Goal: Information Seeking & Learning: Learn about a topic

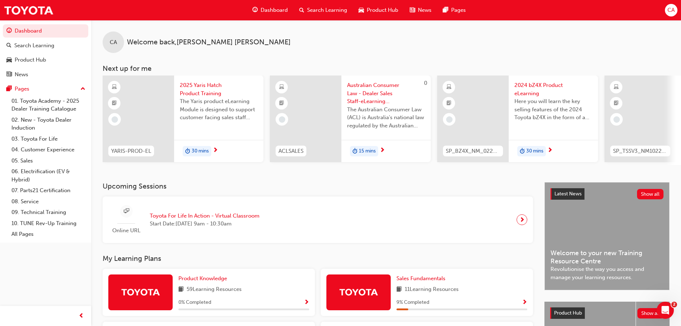
click at [381, 100] on span "Australian Consumer Law - Dealer Sales Staff-eLearning module" at bounding box center [386, 93] width 78 height 24
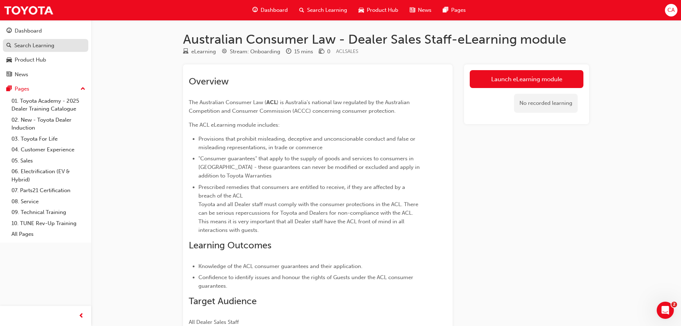
click at [39, 46] on div "Search Learning" at bounding box center [34, 45] width 40 height 8
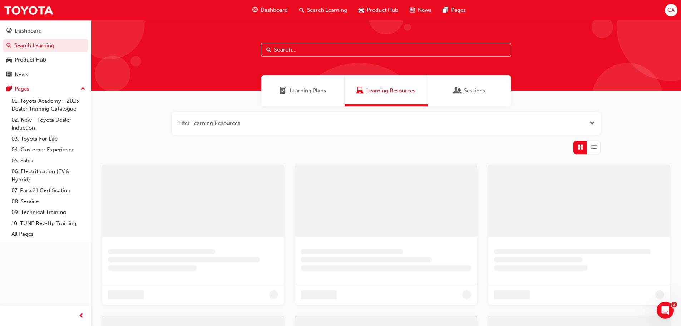
click at [298, 51] on input "text" at bounding box center [386, 50] width 250 height 14
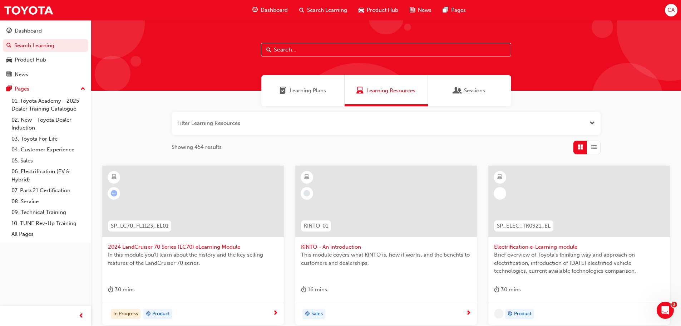
paste input "P2P_INTRO_1024"
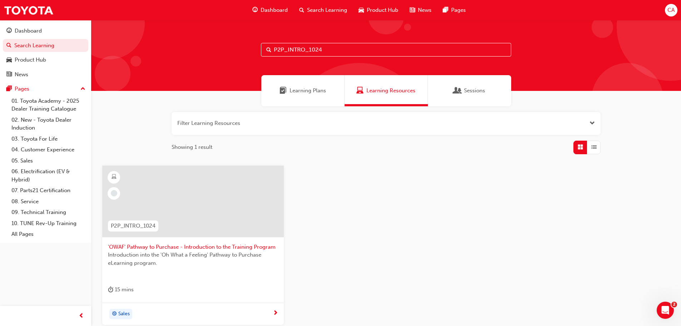
type input "P2P_INTRO_1024"
click at [204, 196] on div at bounding box center [193, 202] width 182 height 72
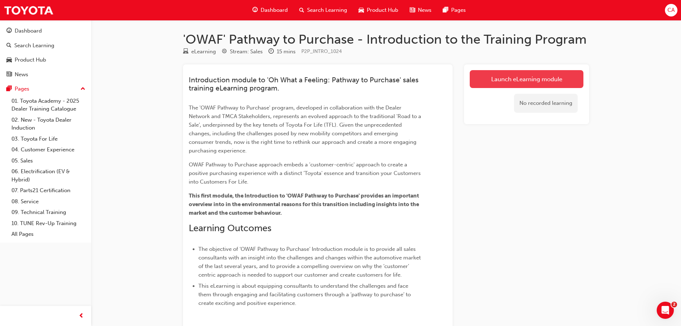
click at [537, 74] on link "Launch eLearning module" at bounding box center [527, 79] width 114 height 18
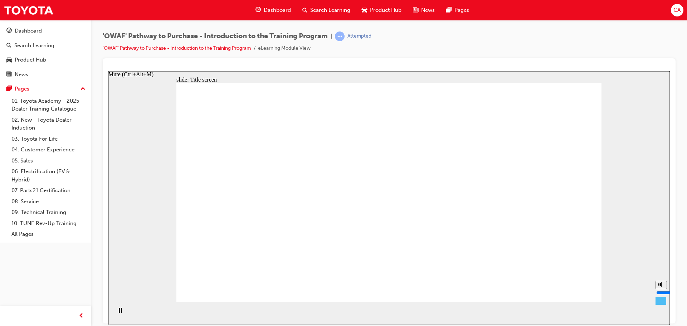
type input "4"
click at [661, 292] on input "volume" at bounding box center [679, 292] width 46 height 6
drag, startPoint x: 406, startPoint y: 276, endPoint x: 406, endPoint y: 280, distance: 4.3
